Goal: Navigation & Orientation: Find specific page/section

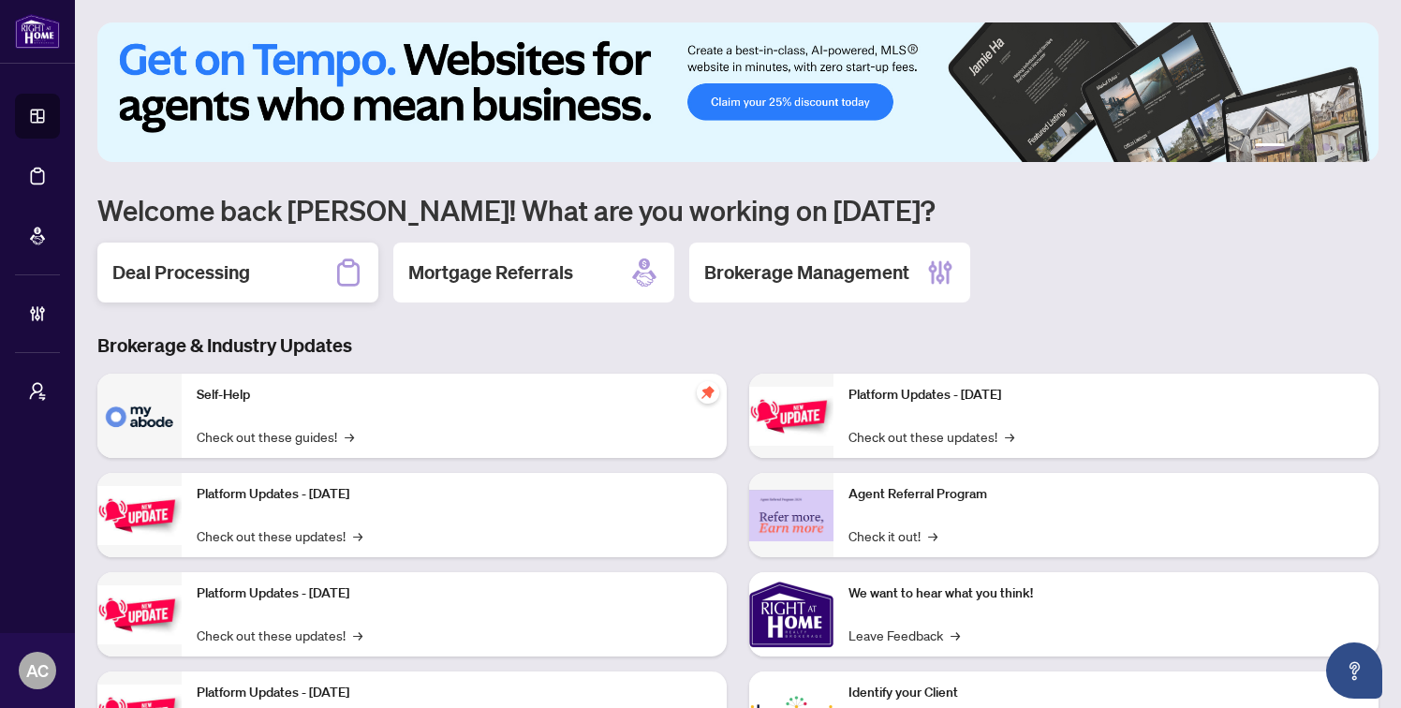
click at [212, 269] on h2 "Deal Processing" at bounding box center [181, 272] width 138 height 26
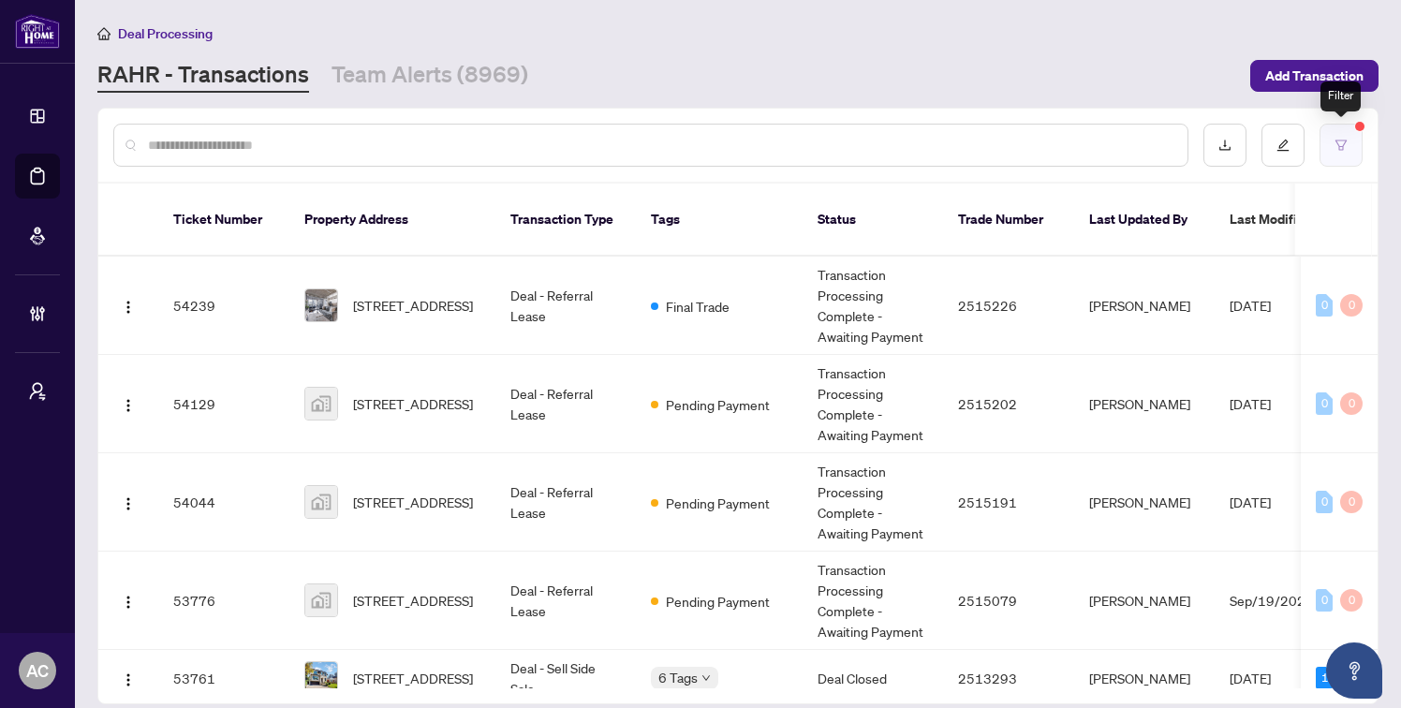
click at [1344, 147] on icon "filter" at bounding box center [1341, 145] width 13 height 13
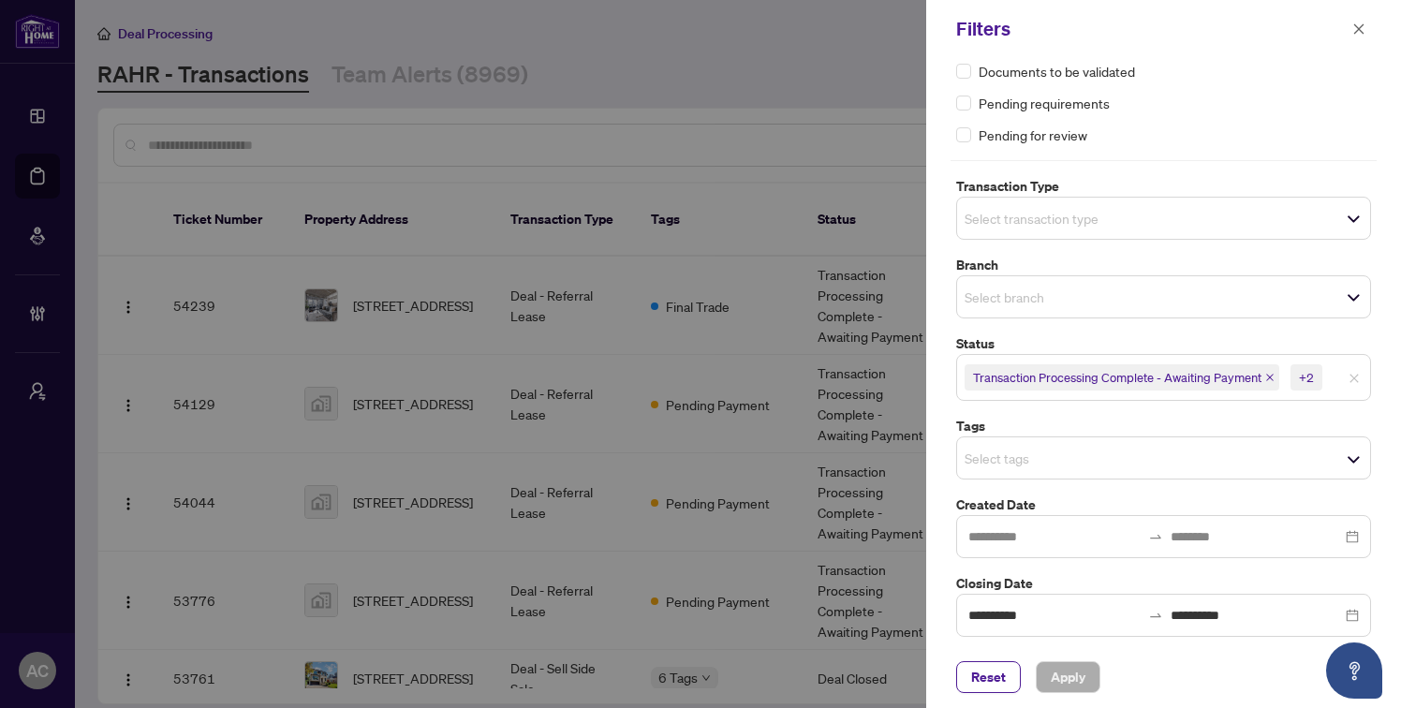
scroll to position [55, 0]
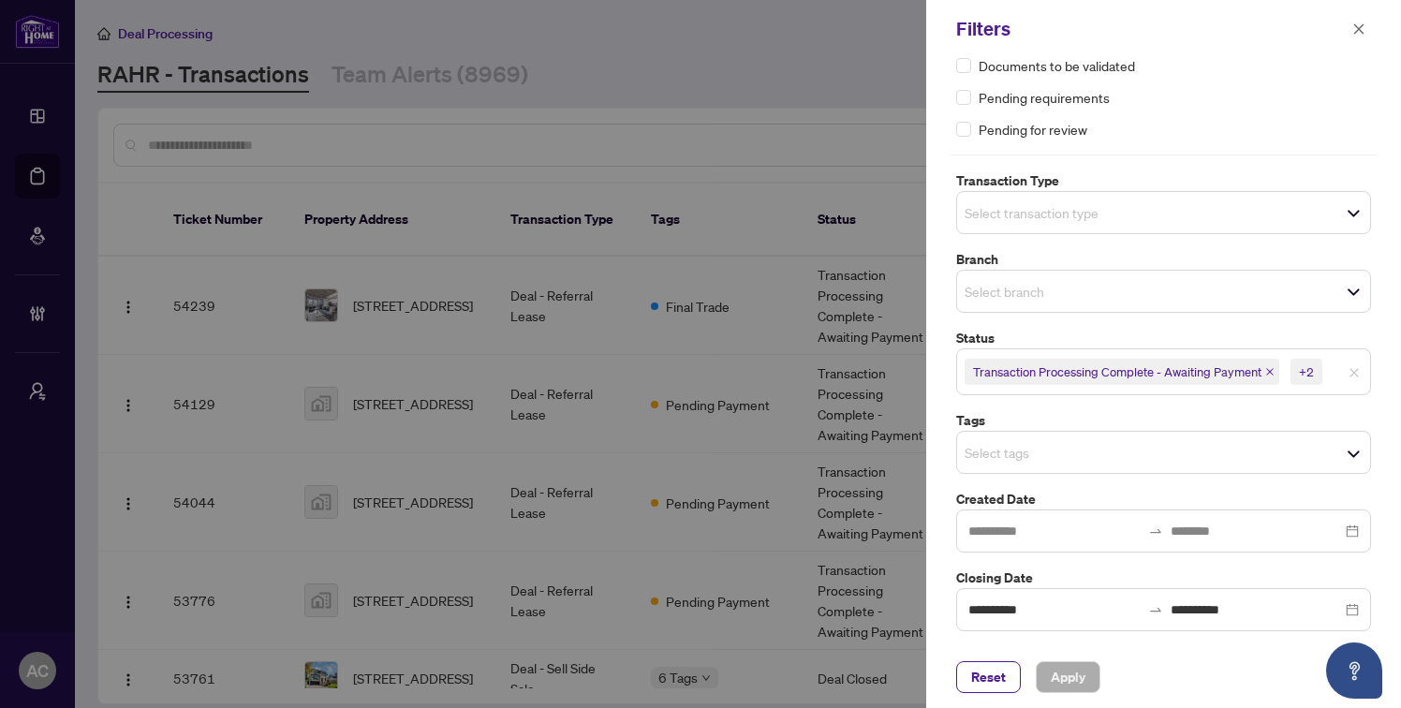
click at [44, 347] on div at bounding box center [700, 354] width 1401 height 708
click at [32, 359] on div at bounding box center [700, 354] width 1401 height 708
click at [1362, 26] on icon "close" at bounding box center [1359, 28] width 10 height 10
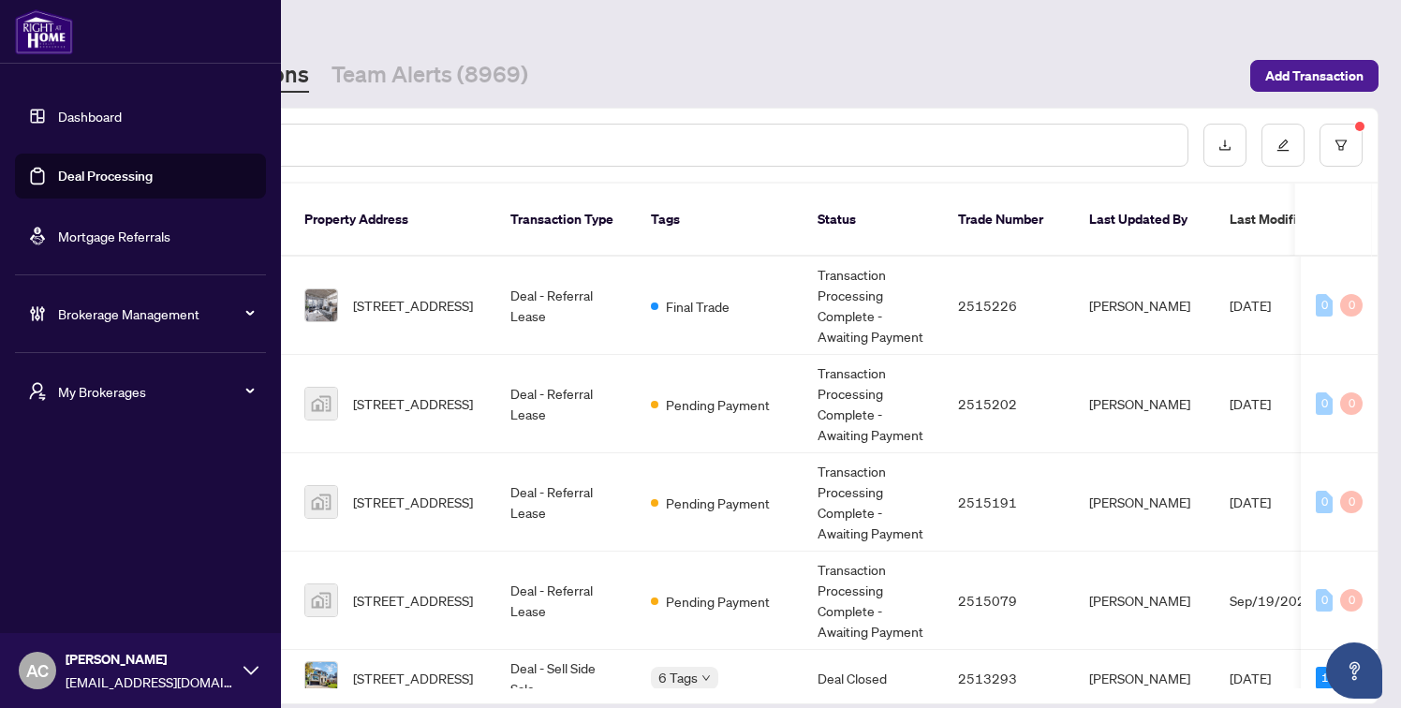
click at [96, 396] on span "My Brokerages" at bounding box center [155, 391] width 195 height 21
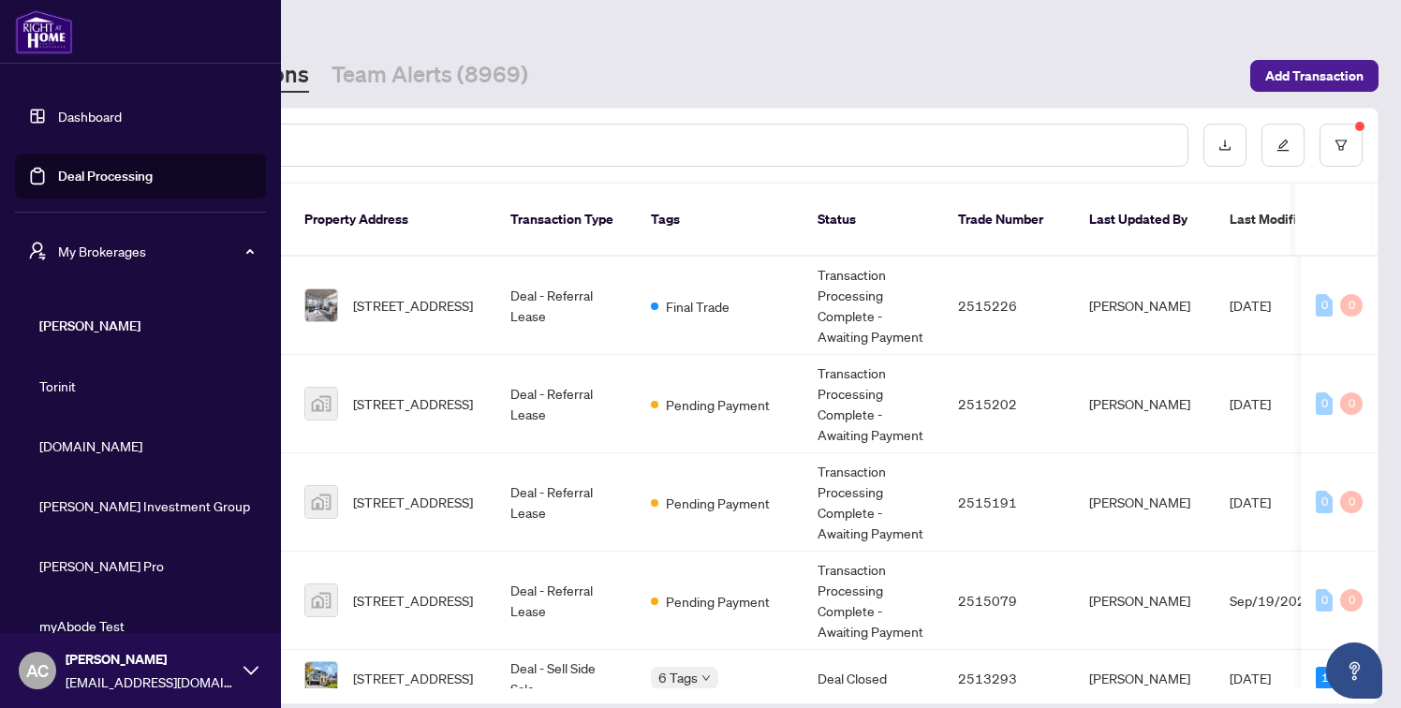
click at [83, 447] on span "[DOMAIN_NAME]" at bounding box center [146, 446] width 214 height 21
